Goal: Task Accomplishment & Management: Manage account settings

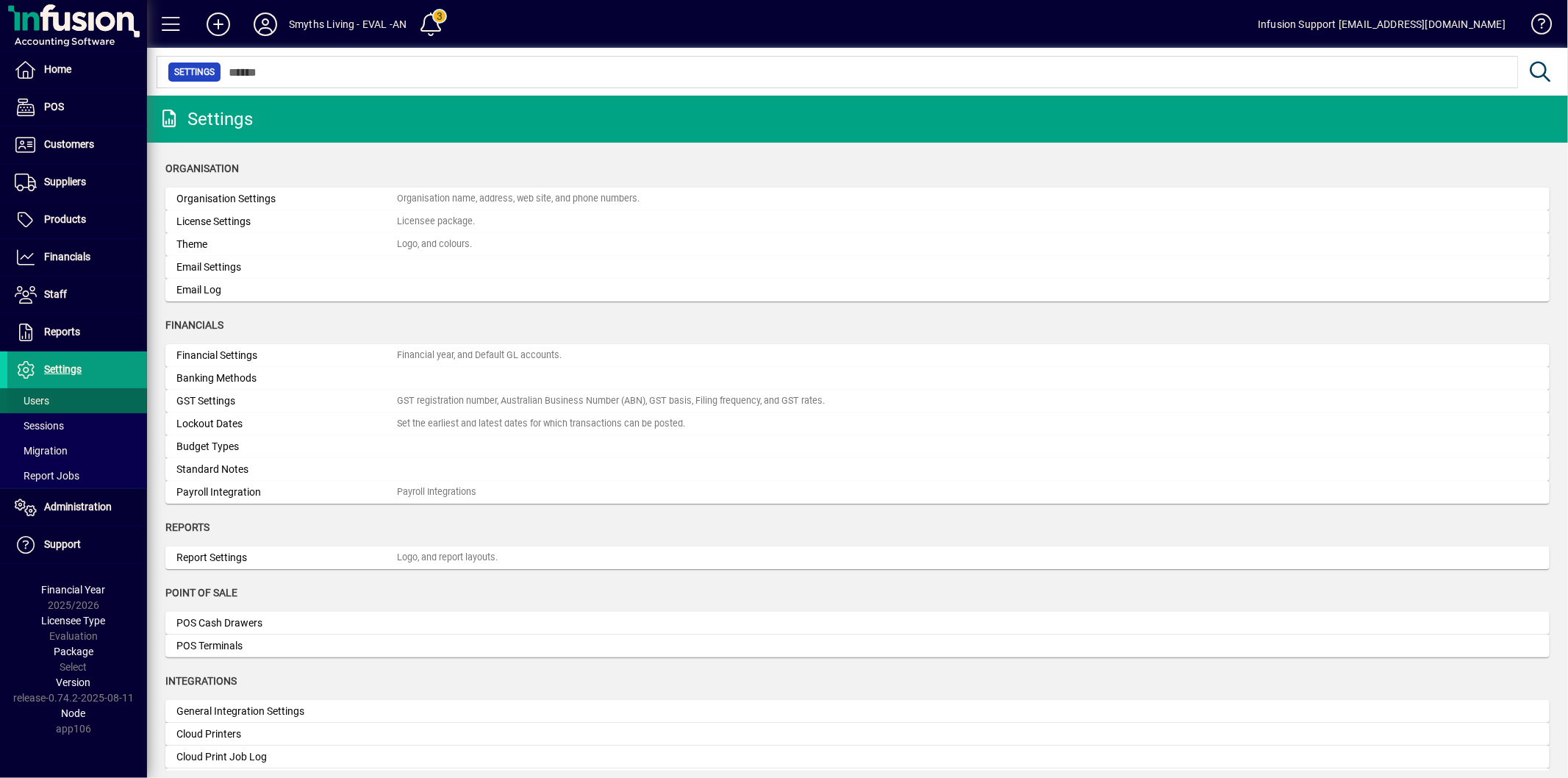
click at [45, 397] on span "Users" at bounding box center [32, 401] width 34 height 12
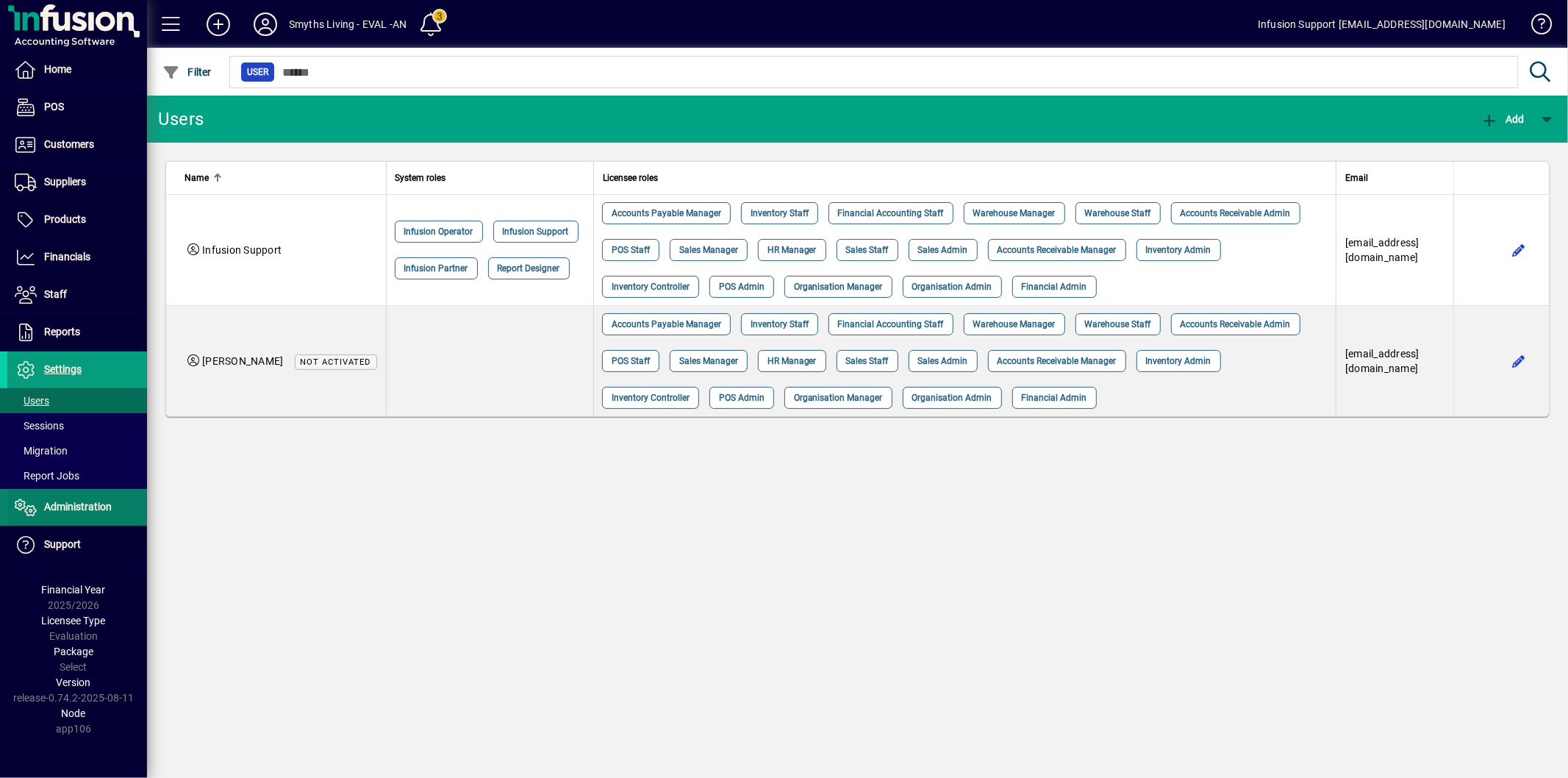
click at [59, 494] on span at bounding box center [78, 506] width 140 height 35
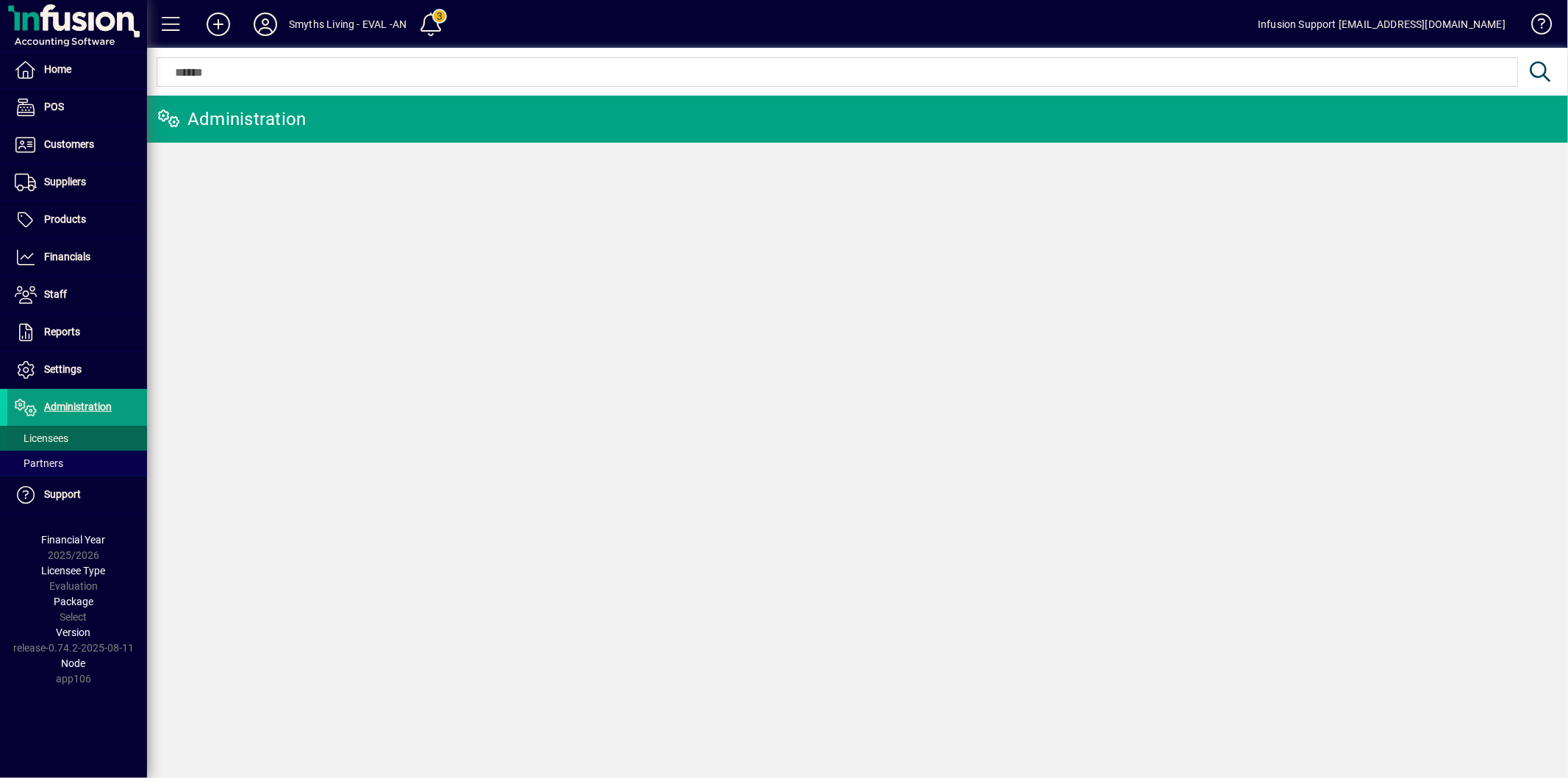
click at [55, 436] on span "Licensees" at bounding box center [41, 438] width 54 height 12
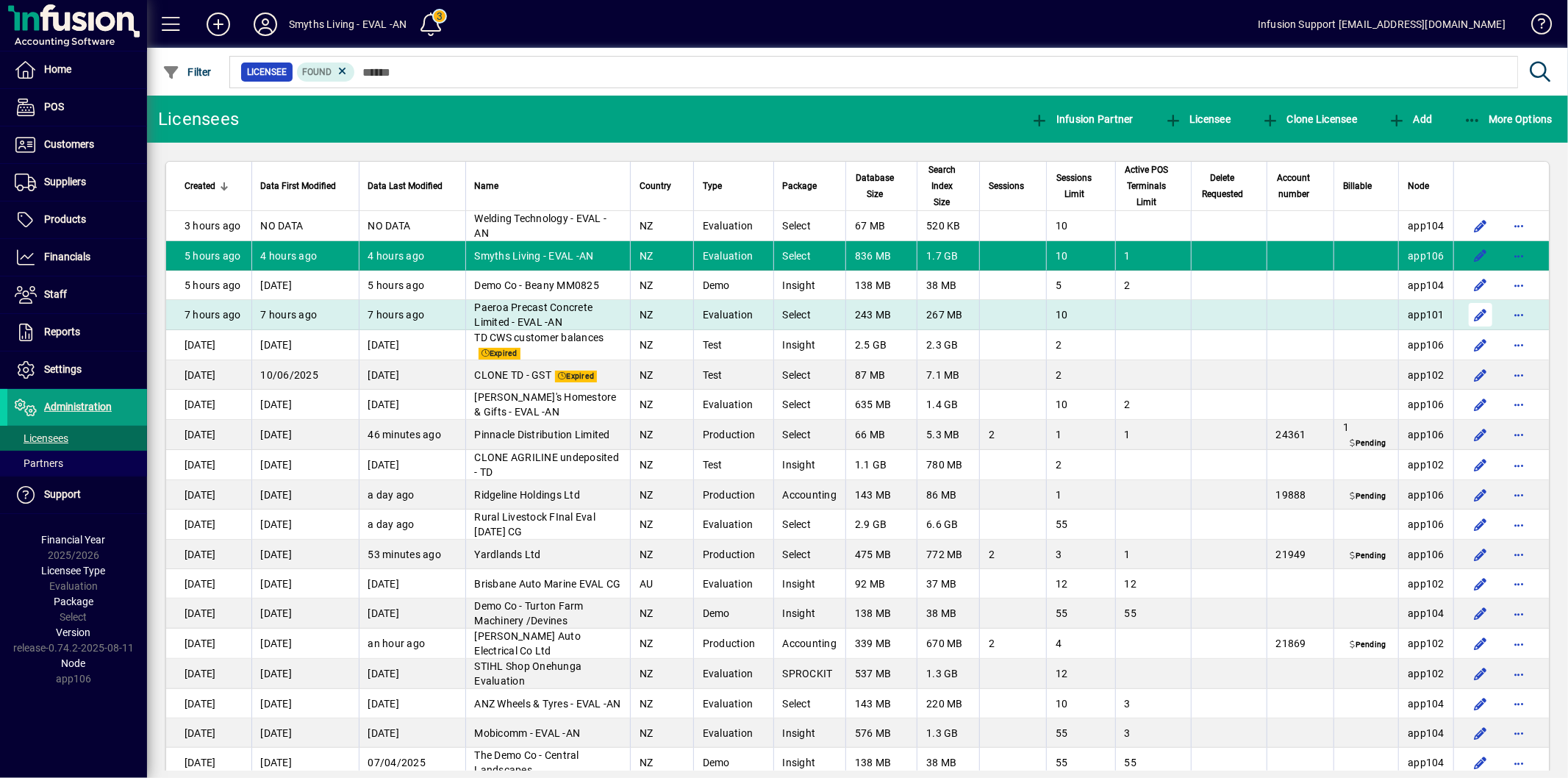
click at [1511, 309] on span "button" at bounding box center [1518, 314] width 35 height 35
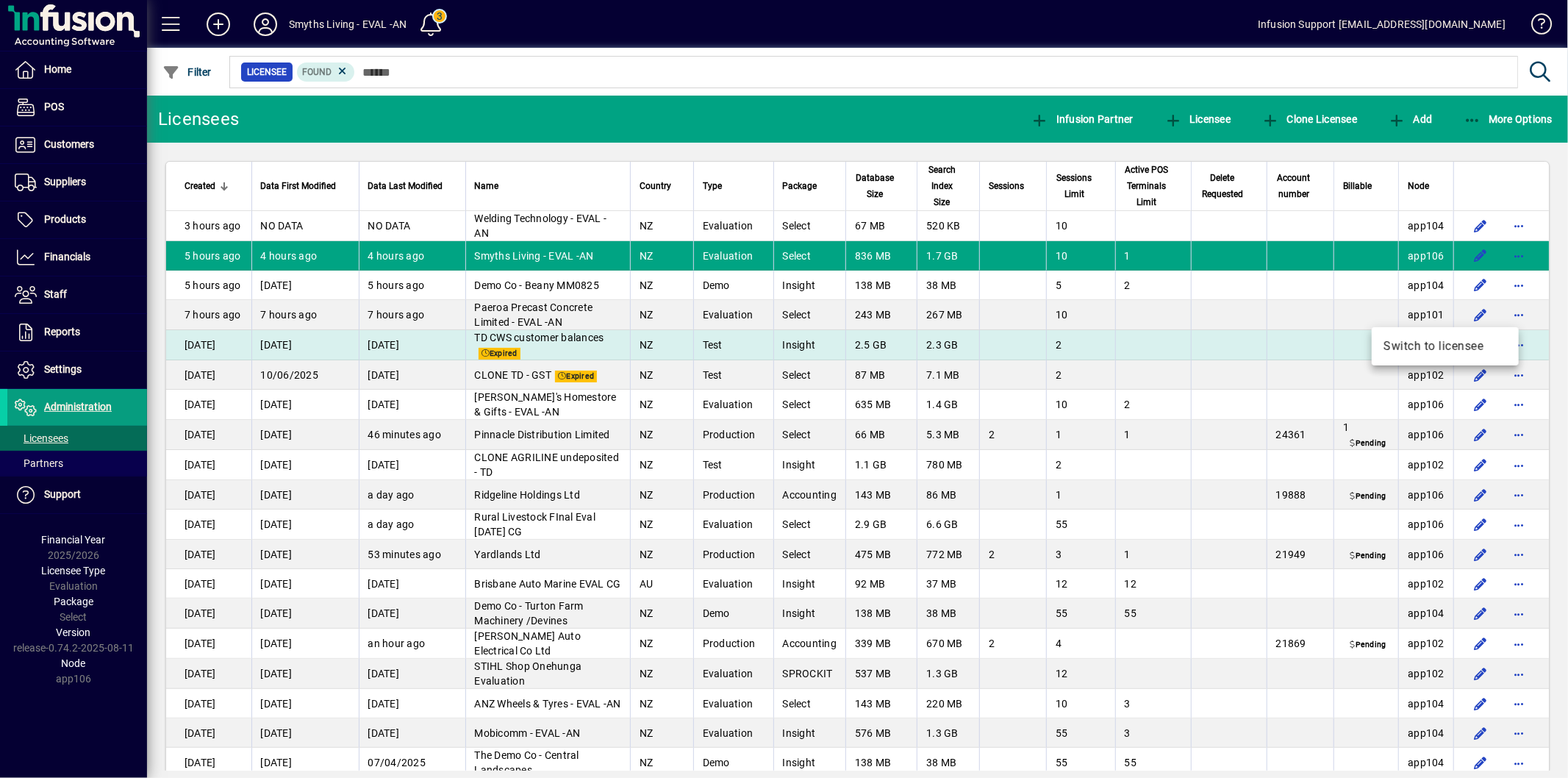
click at [1419, 341] on span "Switch to licensee" at bounding box center [1445, 346] width 124 height 18
